Goal: Find contact information: Find contact information

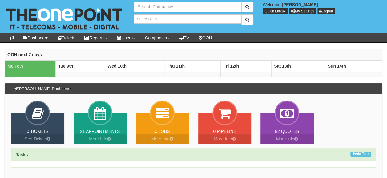
type input "Search Companies"
type input "Search Users"
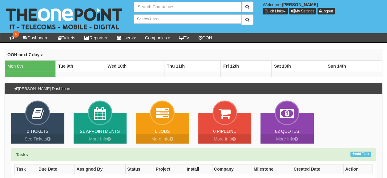
click at [170, 10] on input "text" at bounding box center [188, 7] width 108 height 10
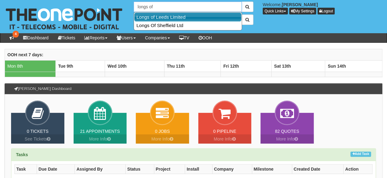
click at [168, 17] on link "Longs of Leeds Limited" at bounding box center [187, 17] width 107 height 9
type input "Longs of Leeds Limited"
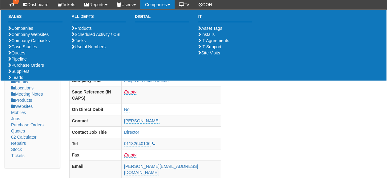
scroll to position [49, 0]
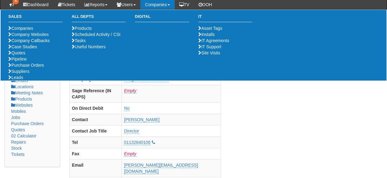
click at [157, 69] on div "Sales Companies Company Websites Company Callbacks Case Studies Quotes Pipeline…" at bounding box center [193, 45] width 379 height 71
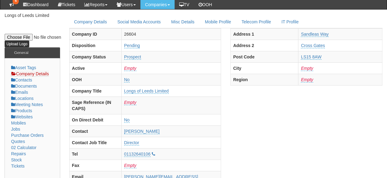
scroll to position [38, 0]
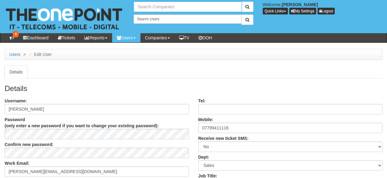
click at [174, 8] on input "text" at bounding box center [188, 7] width 108 height 10
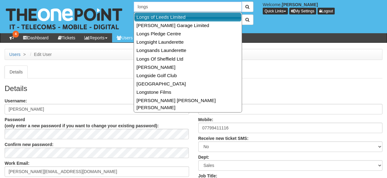
click at [166, 17] on link "Longs of Leeds Limited" at bounding box center [187, 17] width 107 height 9
type input "Longs of Leeds Limited"
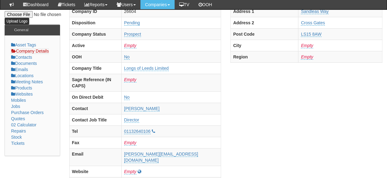
scroll to position [62, 0]
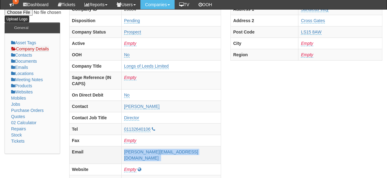
drag, startPoint x: 207, startPoint y: 144, endPoint x: 139, endPoint y: 146, distance: 67.7
click at [139, 146] on td "[PERSON_NAME][EMAIL_ADDRESS][DOMAIN_NAME]" at bounding box center [170, 155] width 99 height 18
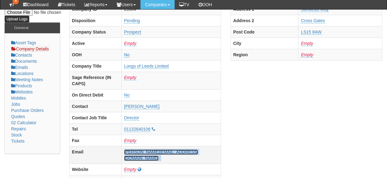
drag, startPoint x: 139, startPoint y: 146, endPoint x: 162, endPoint y: 145, distance: 22.8
copy td "[PERSON_NAME][EMAIL_ADDRESS][DOMAIN_NAME]"
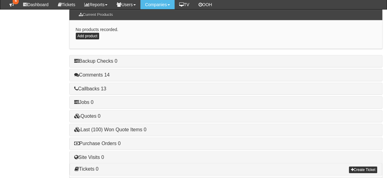
scroll to position [325, 0]
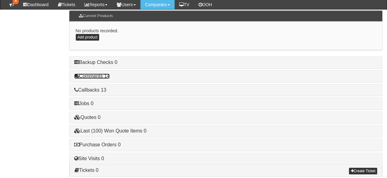
click at [91, 74] on link "Comments 14" at bounding box center [92, 76] width 36 height 5
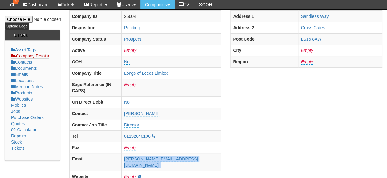
scroll to position [54, 0]
